Goal: Register for event/course

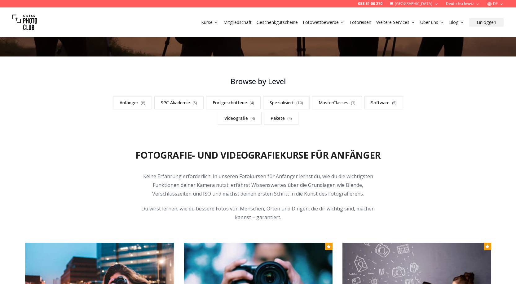
scroll to position [279, 0]
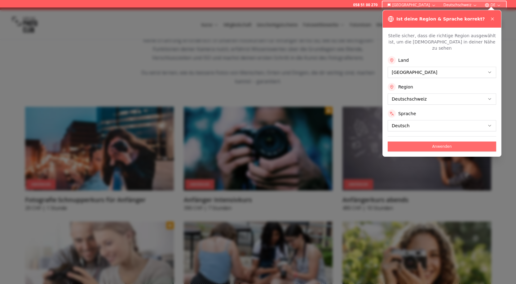
click at [468, 141] on button "Anwenden" at bounding box center [442, 146] width 109 height 10
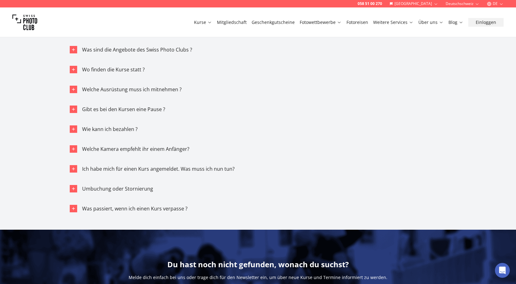
scroll to position [3807, 0]
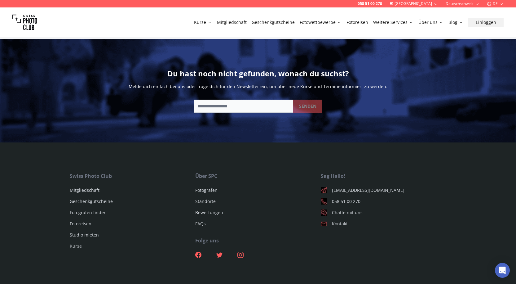
click at [74, 243] on link "Kurse" at bounding box center [76, 246] width 12 height 6
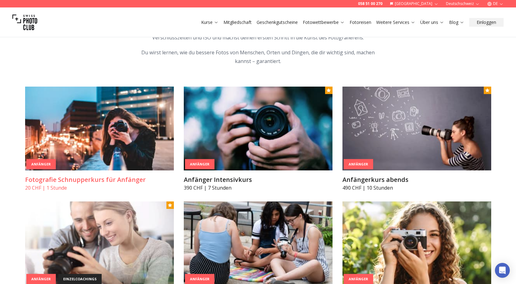
scroll to position [310, 0]
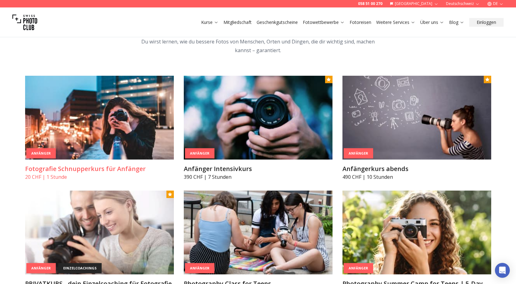
click at [88, 171] on h3 "Fotografie Schnupperkurs für Anfänger" at bounding box center [99, 168] width 149 height 9
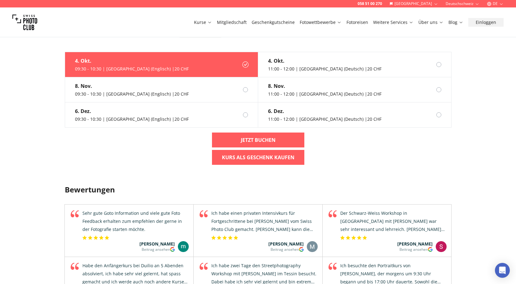
scroll to position [434, 0]
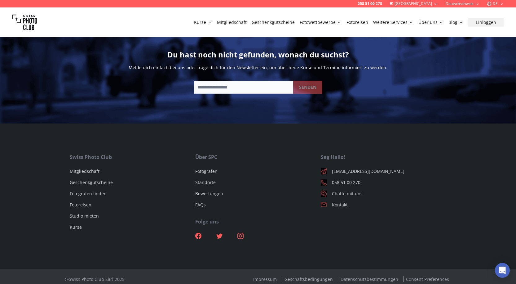
drag, startPoint x: 440, startPoint y: 51, endPoint x: 435, endPoint y: 50, distance: 4.1
